Goal: Task Accomplishment & Management: Manage account settings

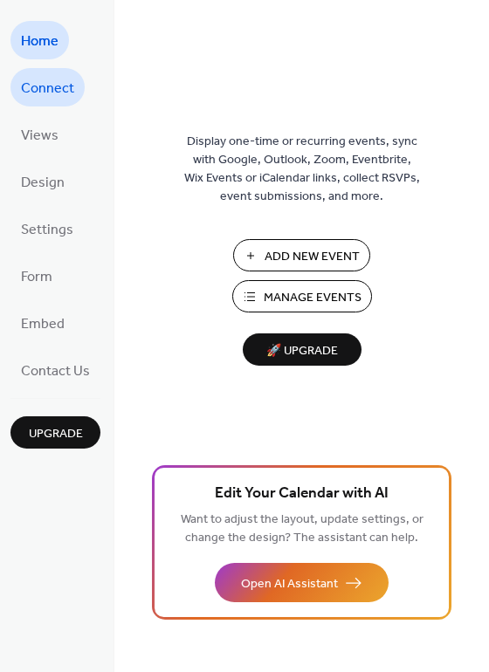
click at [60, 100] on span "Connect" at bounding box center [47, 89] width 53 height 28
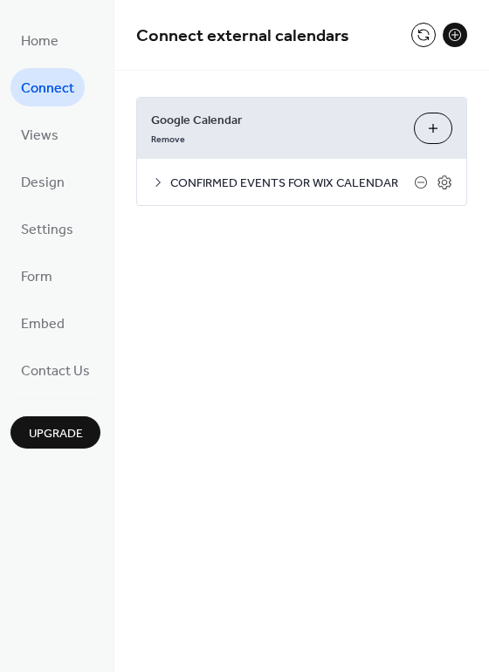
click at [206, 183] on span "CONFIRMED EVENTS FOR WIX CALENDAR" at bounding box center [292, 184] width 244 height 18
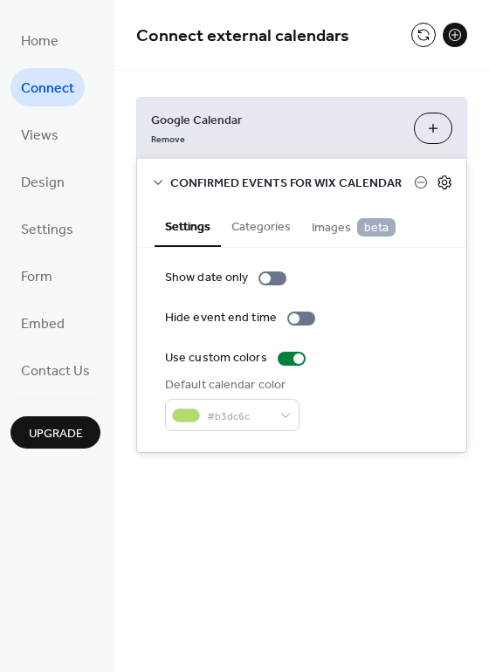
click at [447, 183] on icon at bounding box center [445, 182] width 6 height 6
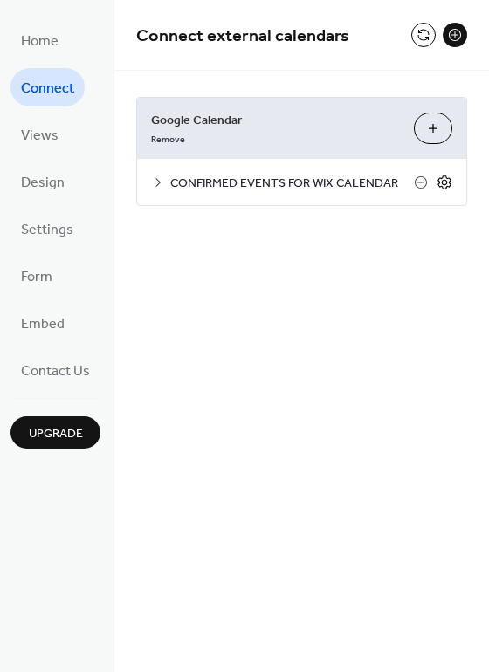
click at [447, 183] on icon at bounding box center [445, 182] width 6 height 6
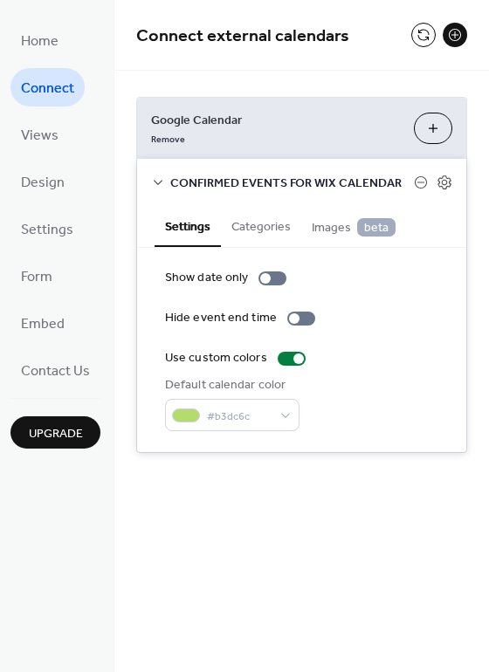
click at [263, 225] on button "Categories" at bounding box center [261, 225] width 80 height 40
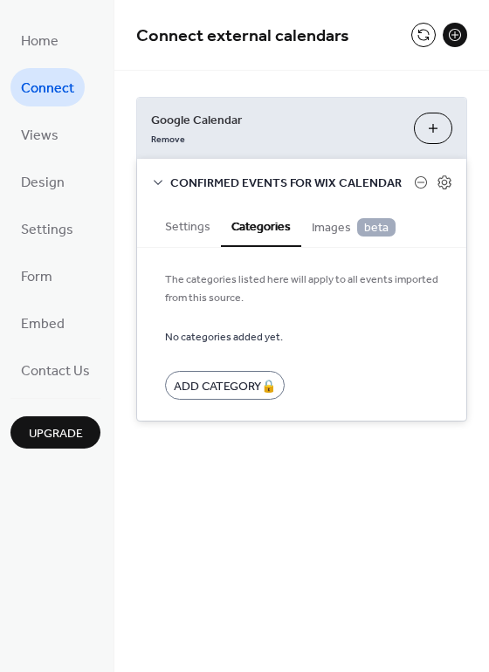
click at [191, 229] on button "Settings" at bounding box center [188, 225] width 66 height 40
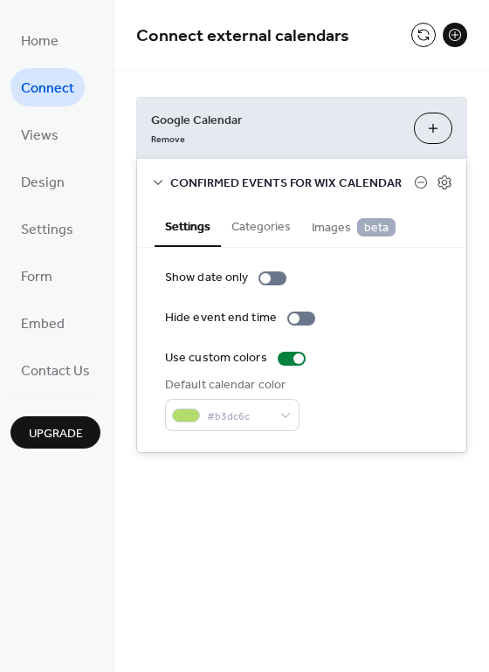
click at [182, 127] on span "Google Calendar" at bounding box center [275, 121] width 249 height 18
click at [443, 183] on icon at bounding box center [445, 182] width 6 height 6
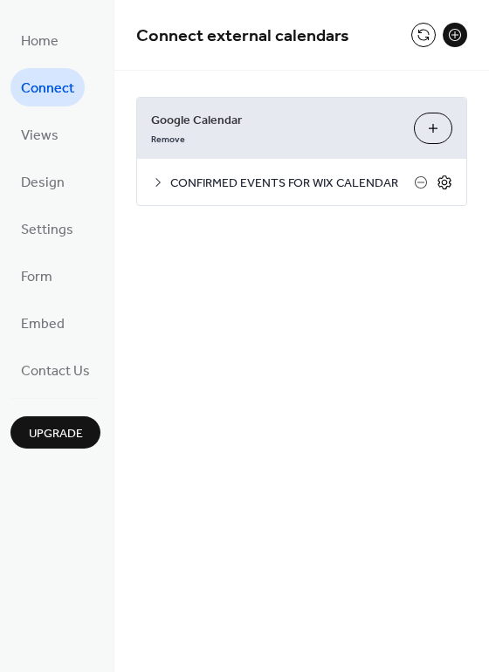
click at [443, 183] on icon at bounding box center [445, 182] width 6 height 6
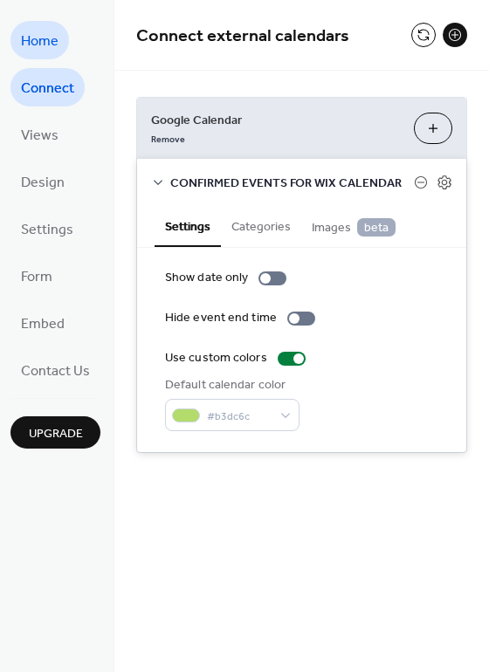
click at [39, 37] on span "Home" at bounding box center [40, 42] width 38 height 28
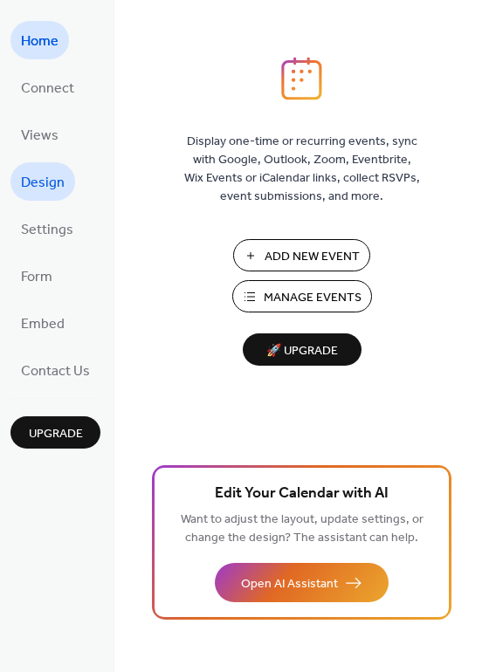
click at [63, 190] on link "Design" at bounding box center [42, 181] width 65 height 38
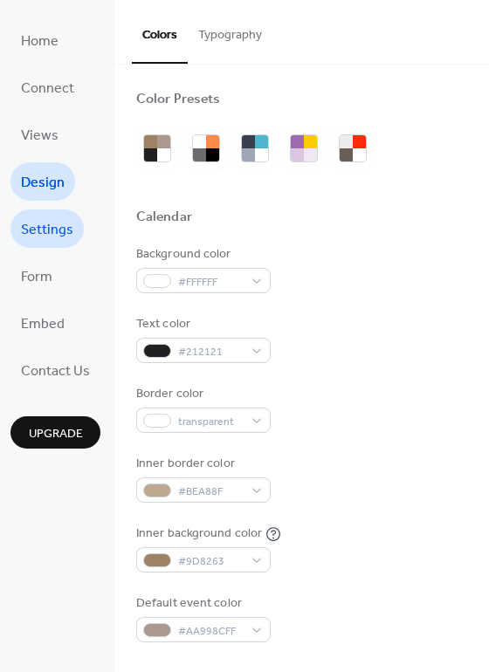
click at [62, 231] on span "Settings" at bounding box center [47, 231] width 52 height 28
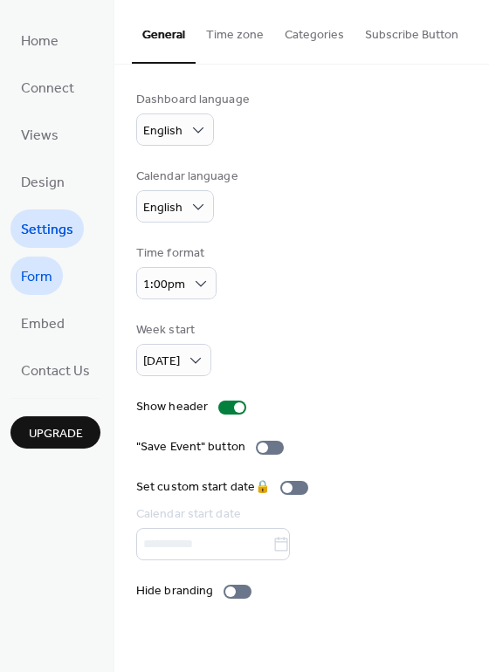
click at [51, 276] on span "Form" at bounding box center [36, 278] width 31 height 28
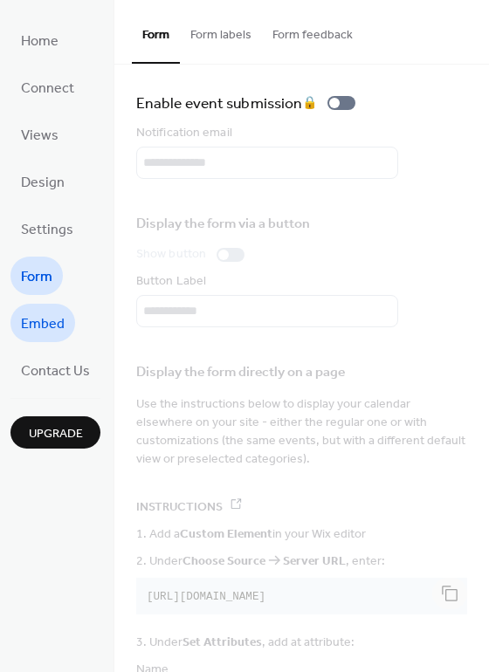
click at [65, 335] on link "Embed" at bounding box center [42, 323] width 65 height 38
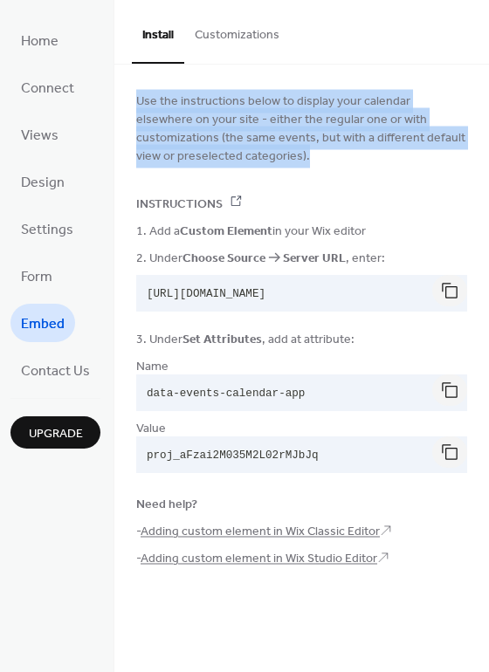
drag, startPoint x: 148, startPoint y: 94, endPoint x: 261, endPoint y: 166, distance: 133.5
click at [261, 166] on div "Use the instructions below to display your calendar elsewhere on your site - ei…" at bounding box center [301, 343] width 375 height 556
click at [73, 374] on span "Contact Us" at bounding box center [55, 372] width 69 height 28
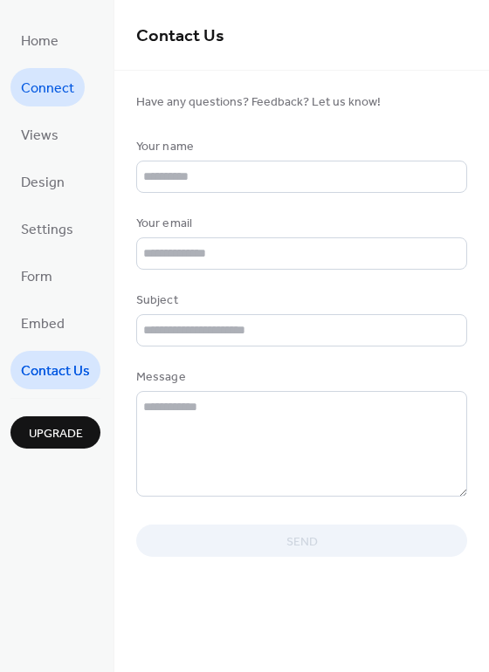
click at [60, 81] on span "Connect" at bounding box center [47, 89] width 53 height 28
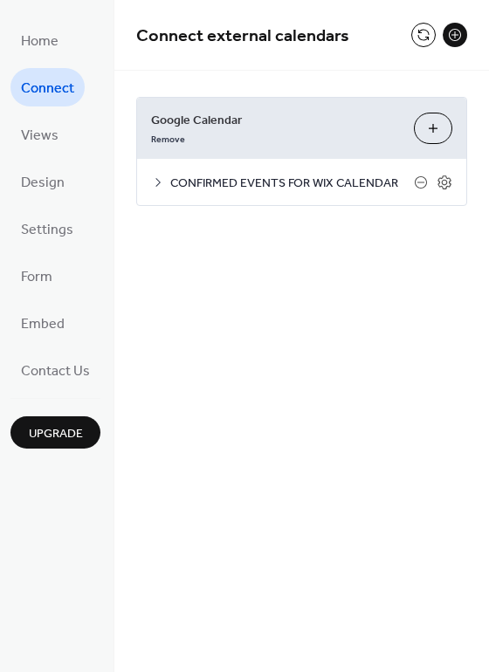
click at [224, 186] on span "CONFIRMED EVENTS FOR WIX CALENDAR" at bounding box center [292, 184] width 244 height 18
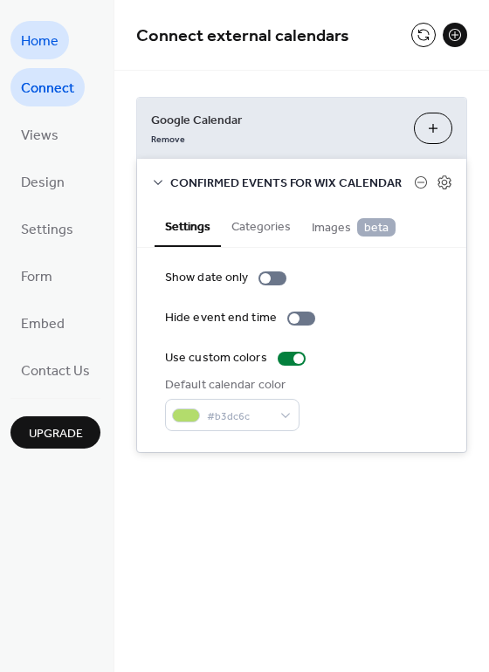
click at [25, 38] on span "Home" at bounding box center [40, 42] width 38 height 28
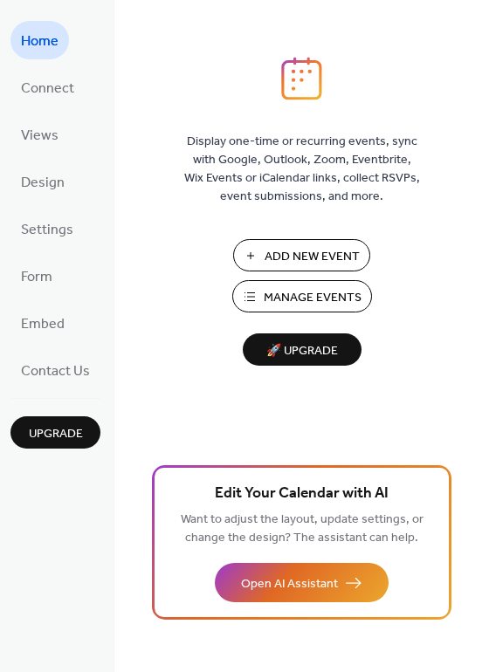
click at [324, 300] on span "Manage Events" at bounding box center [313, 298] width 98 height 18
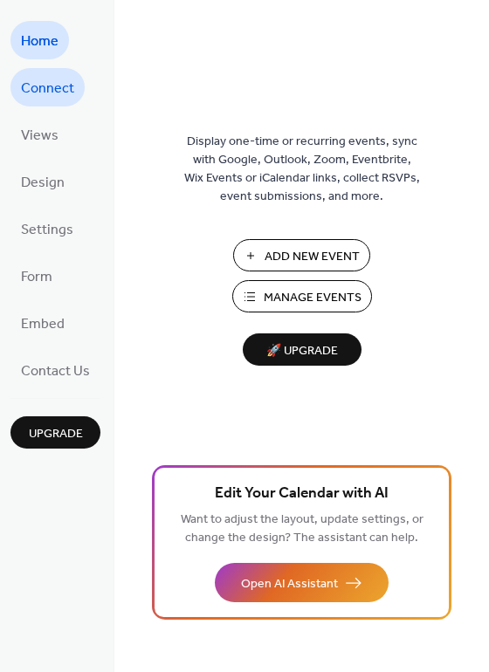
click at [54, 95] on span "Connect" at bounding box center [47, 89] width 53 height 28
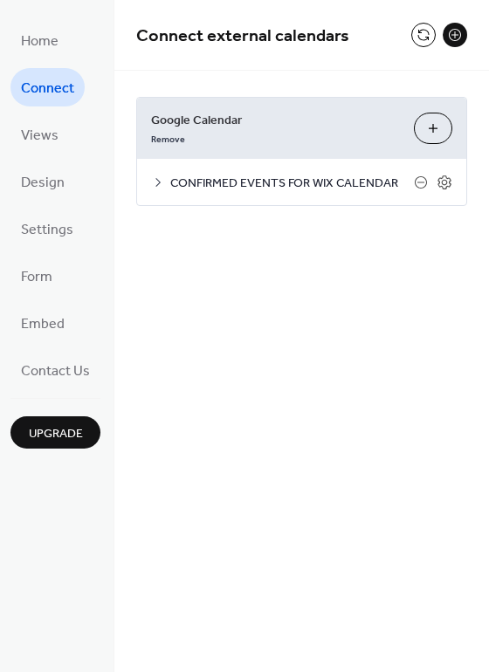
click at [437, 127] on button "Choose Calendars" at bounding box center [433, 128] width 38 height 31
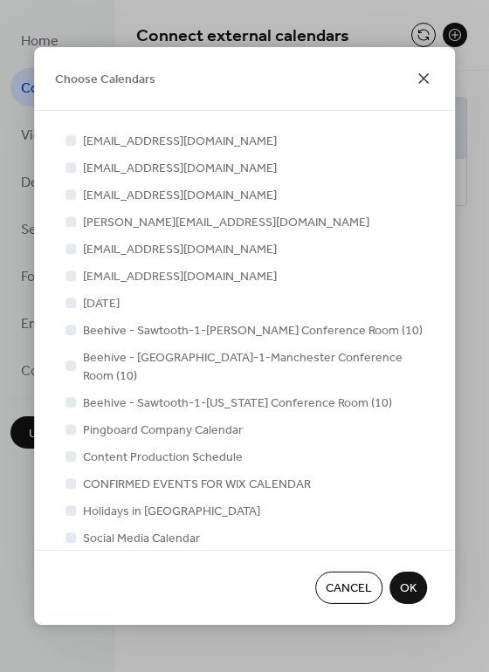
click at [419, 80] on icon at bounding box center [423, 78] width 21 height 21
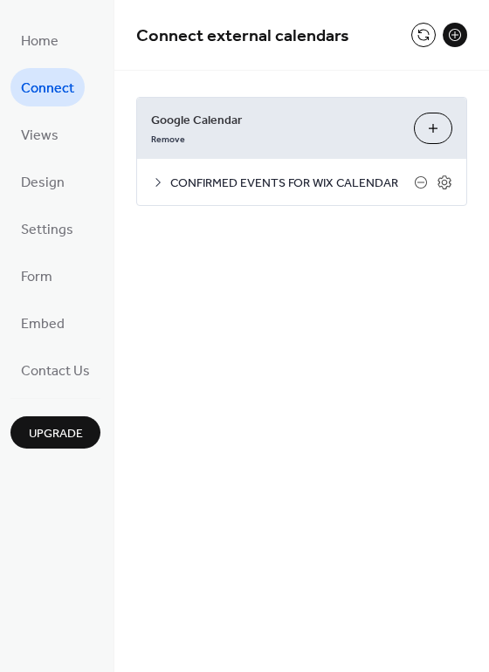
click at [183, 119] on span "Google Calendar" at bounding box center [275, 121] width 249 height 18
click at [32, 47] on span "Home" at bounding box center [40, 42] width 38 height 28
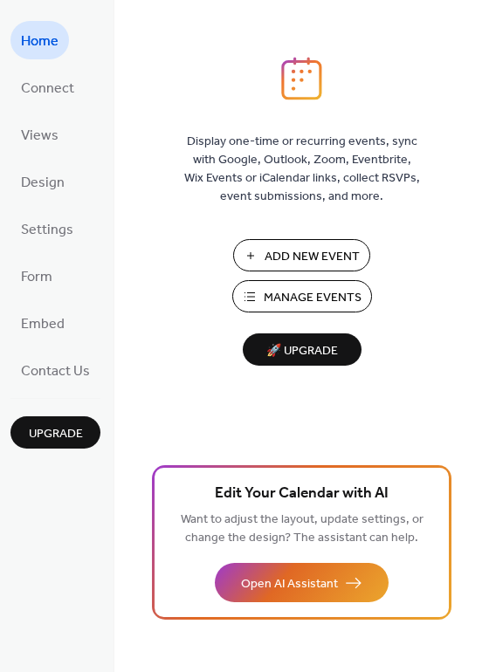
click at [296, 299] on span "Manage Events" at bounding box center [313, 298] width 98 height 18
click at [65, 93] on span "Connect" at bounding box center [47, 89] width 53 height 28
